Goal: Transaction & Acquisition: Book appointment/travel/reservation

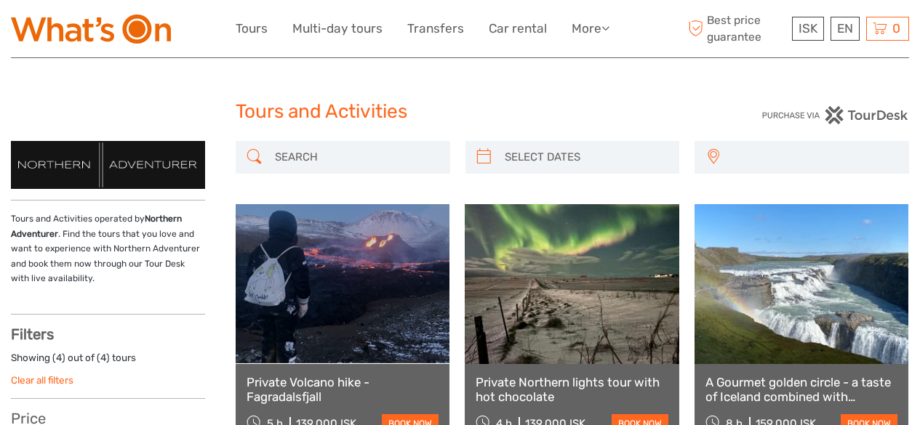
select select
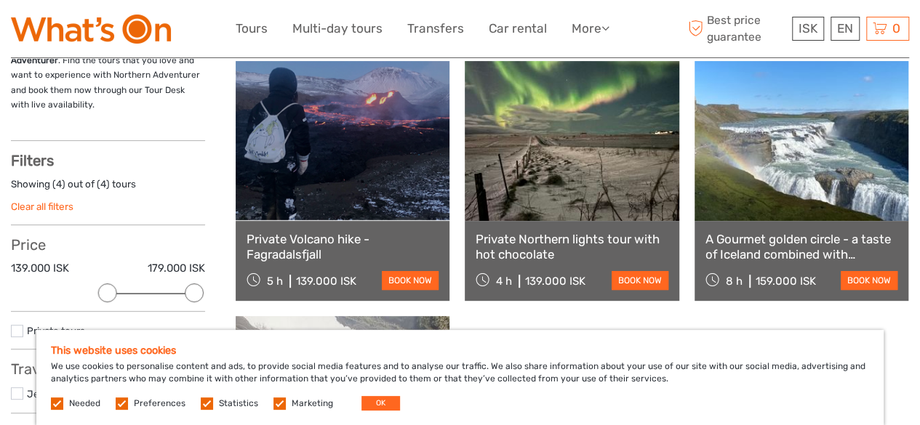
scroll to position [150, 0]
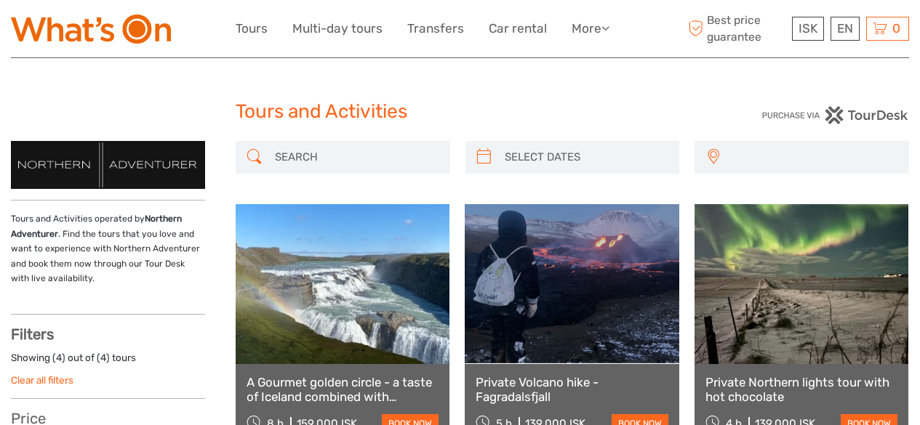
select select
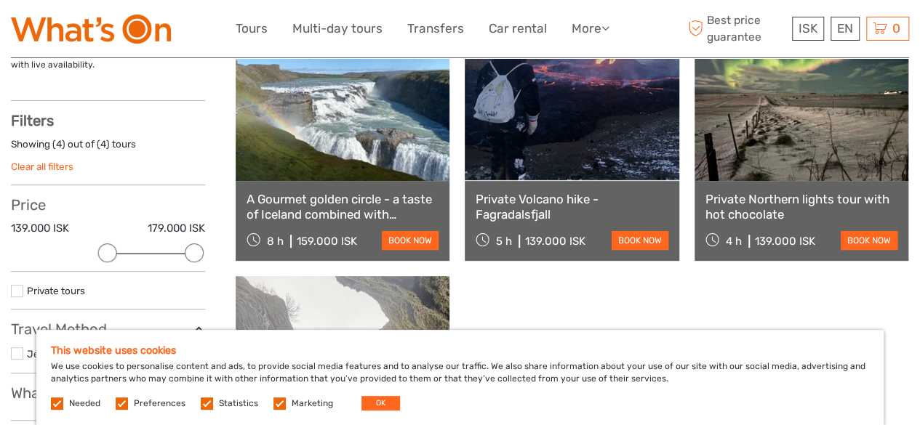
scroll to position [213, 0]
click at [381, 406] on button "OK" at bounding box center [380, 403] width 39 height 15
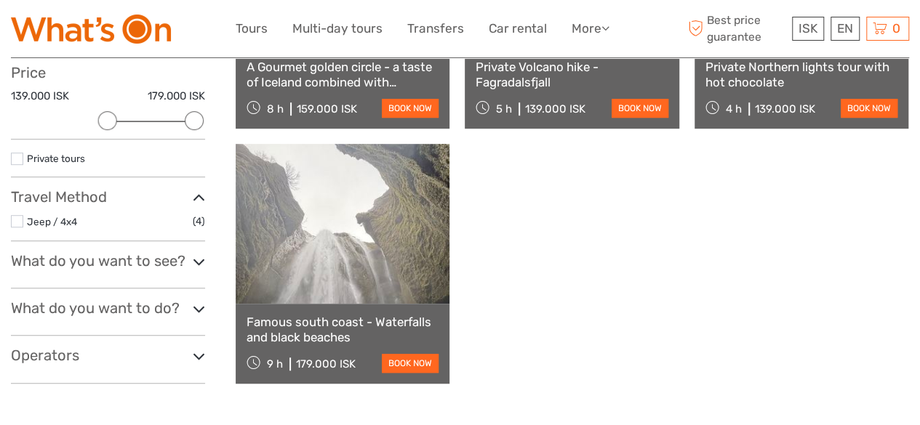
scroll to position [347, 0]
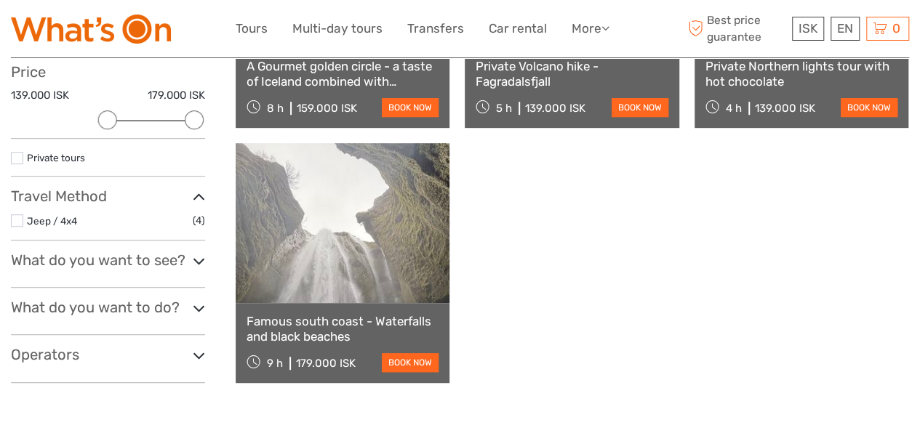
click at [395, 236] on link at bounding box center [343, 223] width 214 height 160
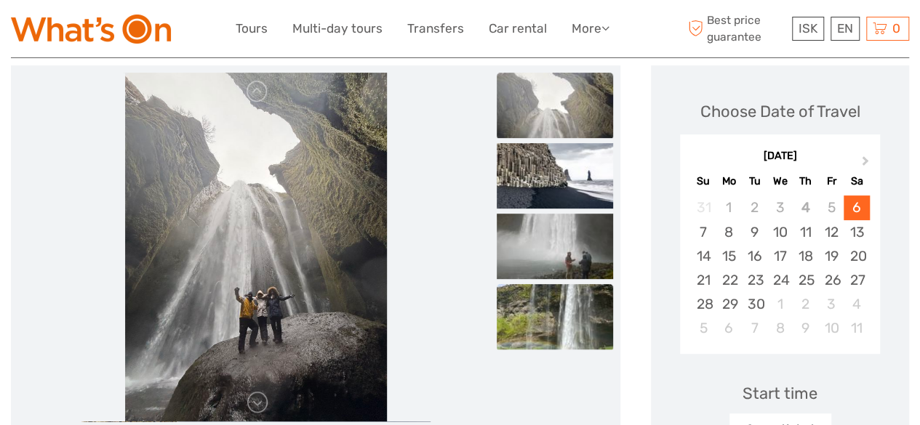
scroll to position [177, 0]
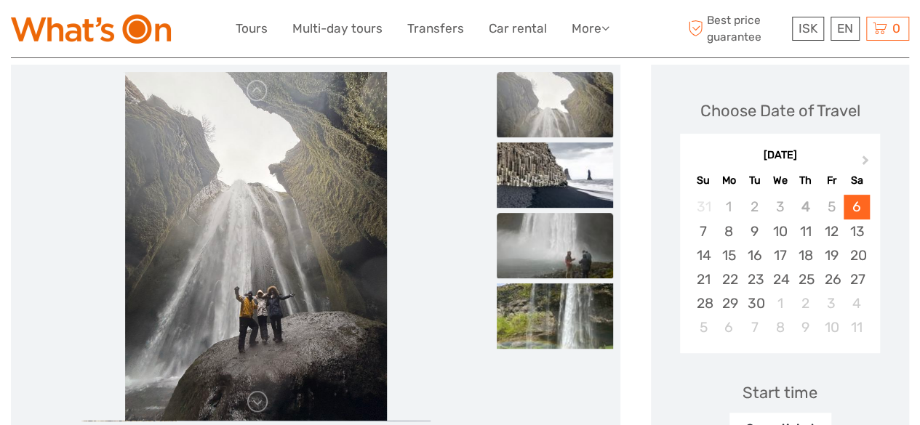
click at [544, 249] on img at bounding box center [555, 245] width 116 height 65
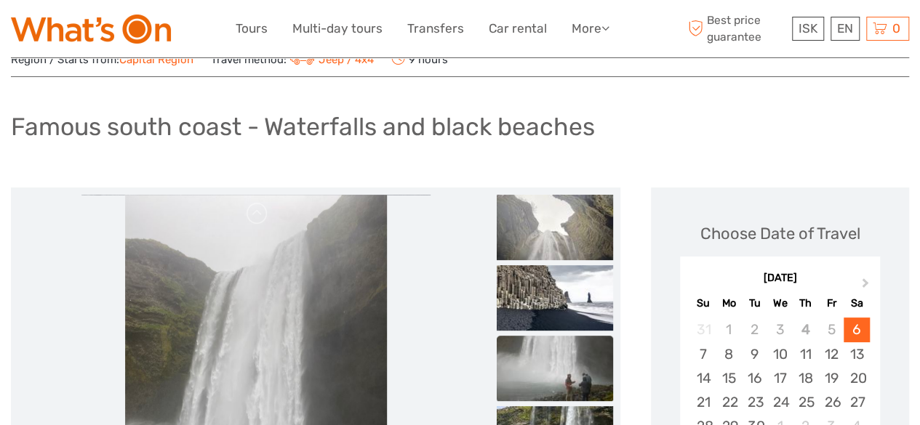
scroll to position [56, 0]
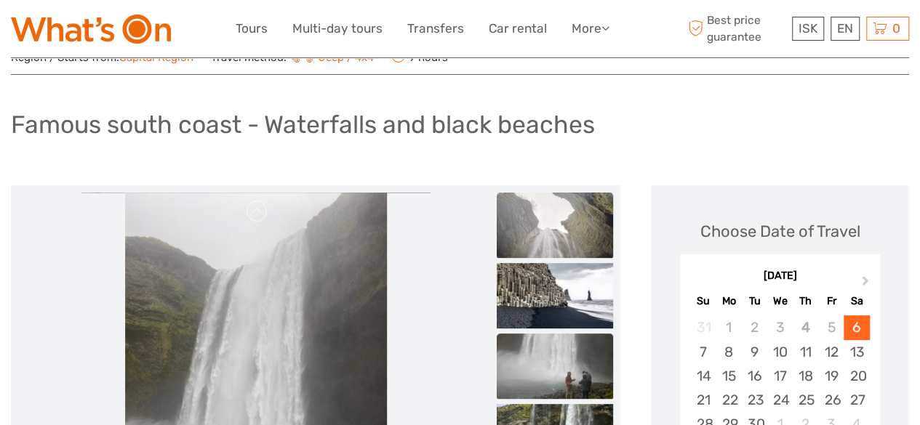
click at [550, 201] on img at bounding box center [555, 225] width 116 height 65
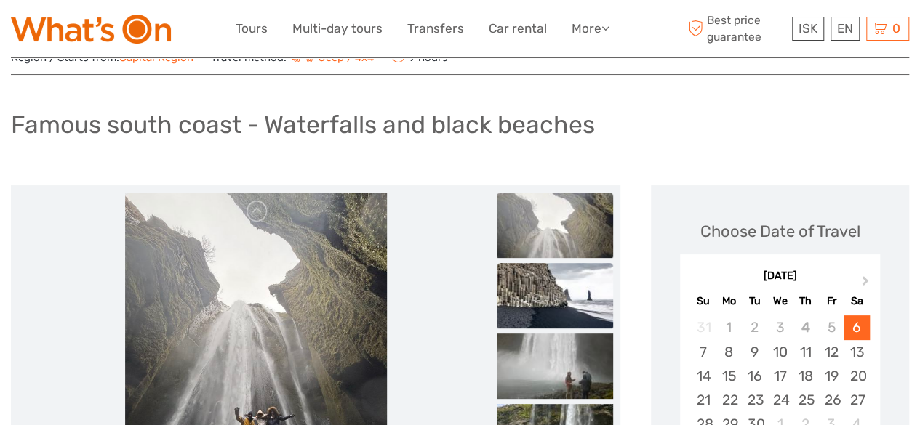
click at [553, 274] on img at bounding box center [555, 295] width 116 height 65
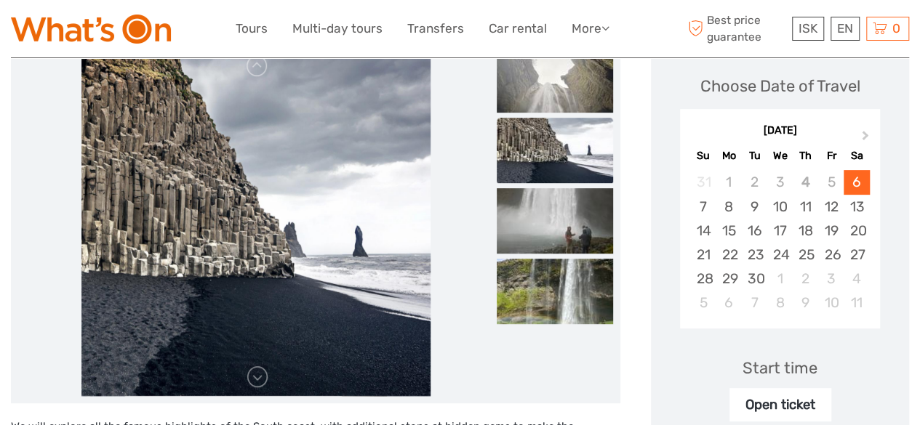
scroll to position [203, 0]
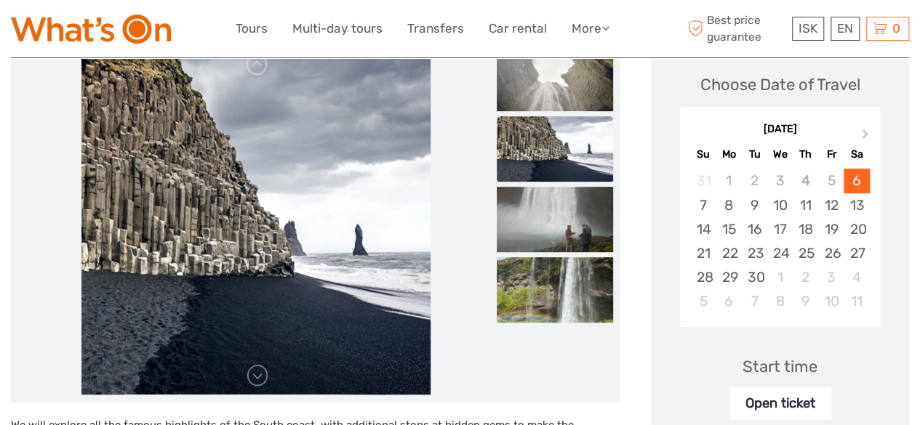
click at [553, 274] on img at bounding box center [555, 289] width 116 height 65
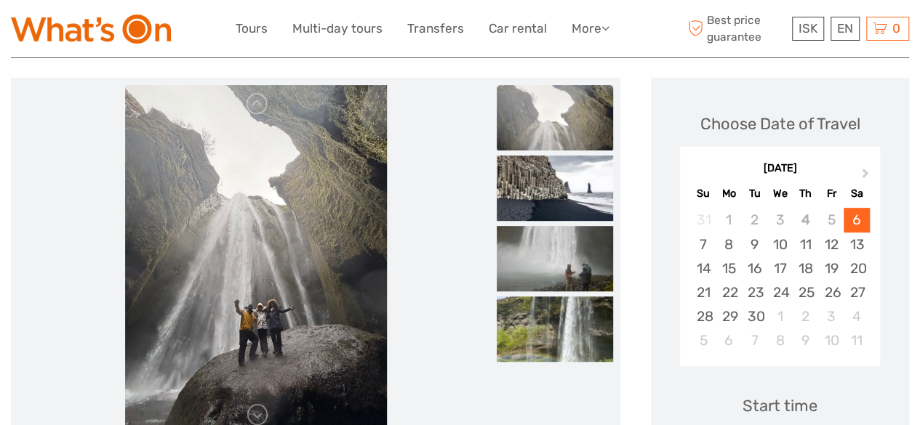
scroll to position [164, 0]
click at [561, 146] on img at bounding box center [555, 116] width 116 height 65
